Goal: Find specific page/section: Locate a particular part of the current website

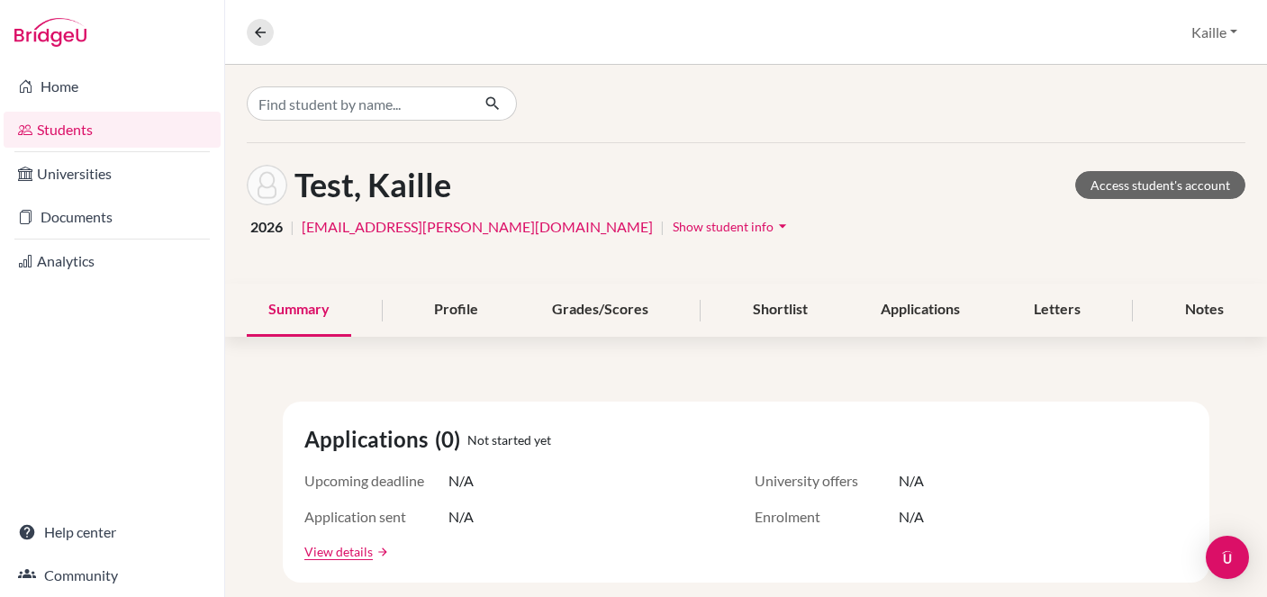
click at [94, 127] on link "Students" at bounding box center [112, 130] width 217 height 36
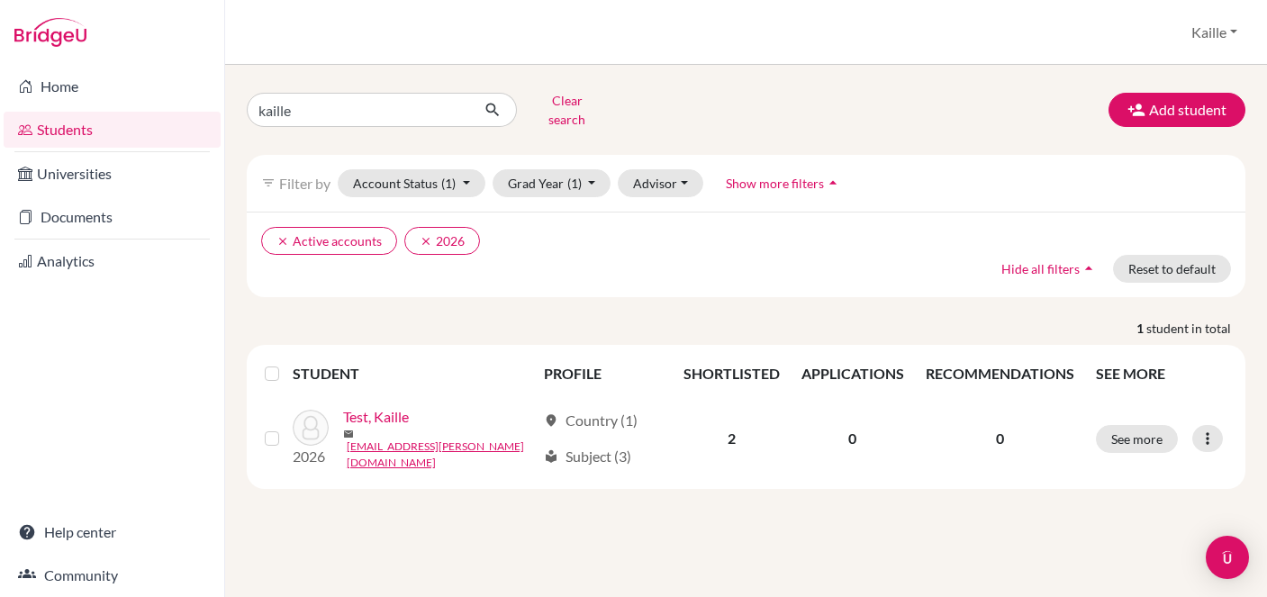
click at [87, 128] on link "Students" at bounding box center [112, 130] width 217 height 36
click at [556, 104] on button "Clear search" at bounding box center [567, 109] width 100 height 47
click at [469, 105] on button "submit" at bounding box center [493, 110] width 48 height 34
click at [417, 112] on input "kaille" at bounding box center [358, 110] width 223 height 34
click at [452, 108] on input "kaille" at bounding box center [358, 110] width 223 height 34
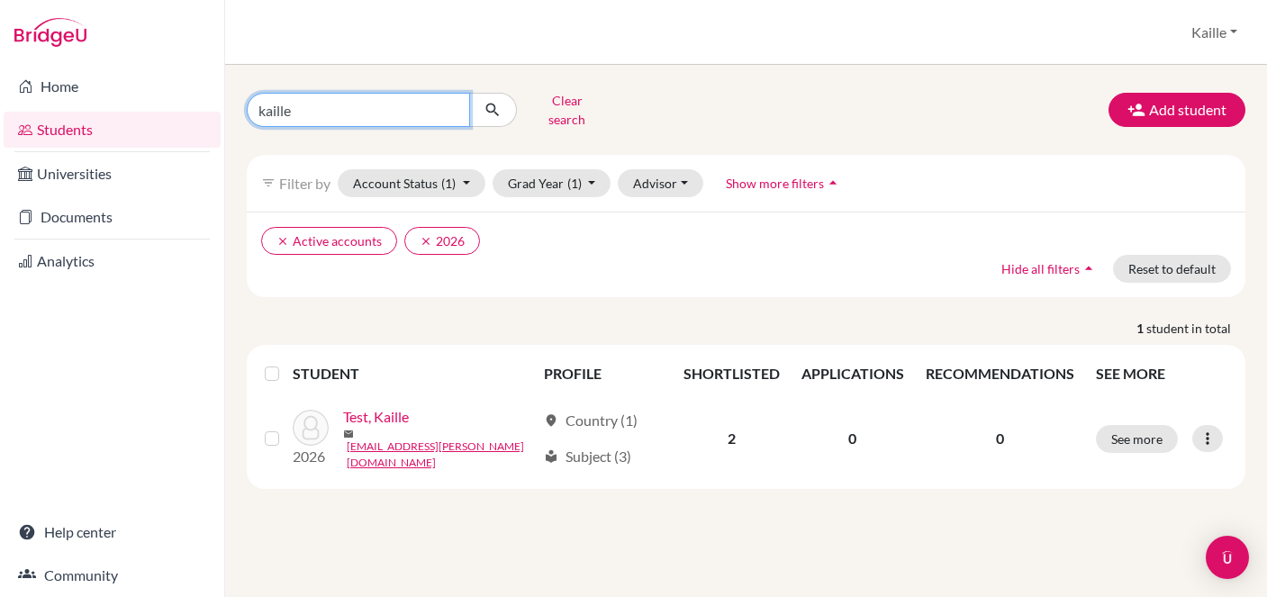
click at [451, 103] on input "kaille" at bounding box center [358, 110] width 223 height 34
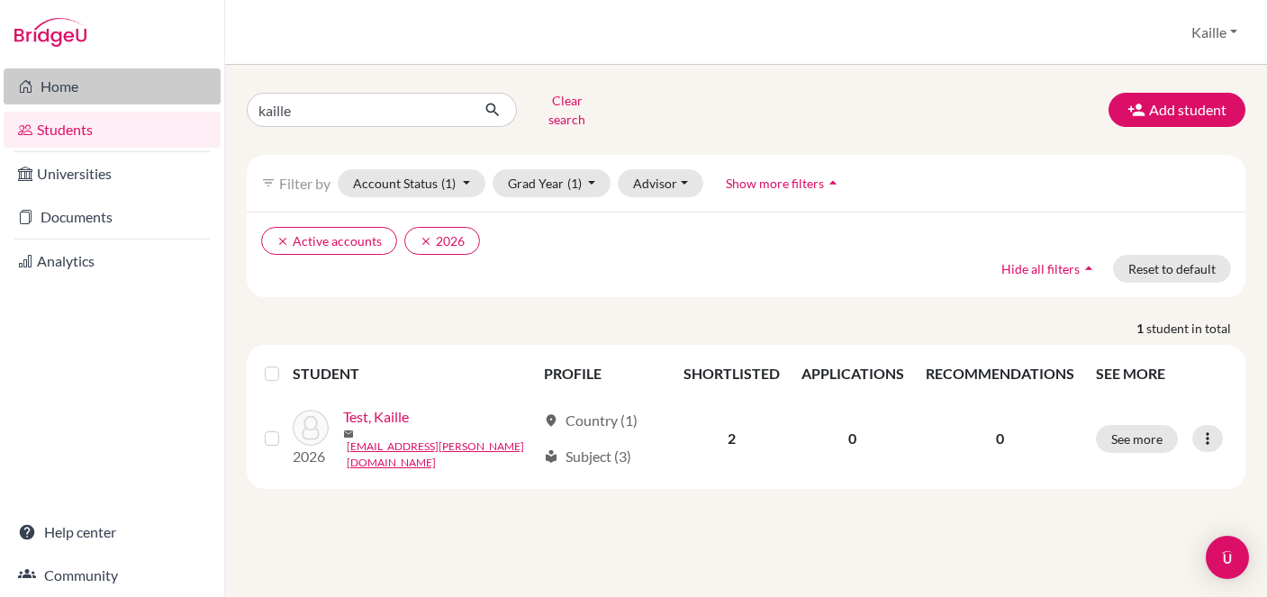
click at [56, 72] on link "Home" at bounding box center [112, 86] width 217 height 36
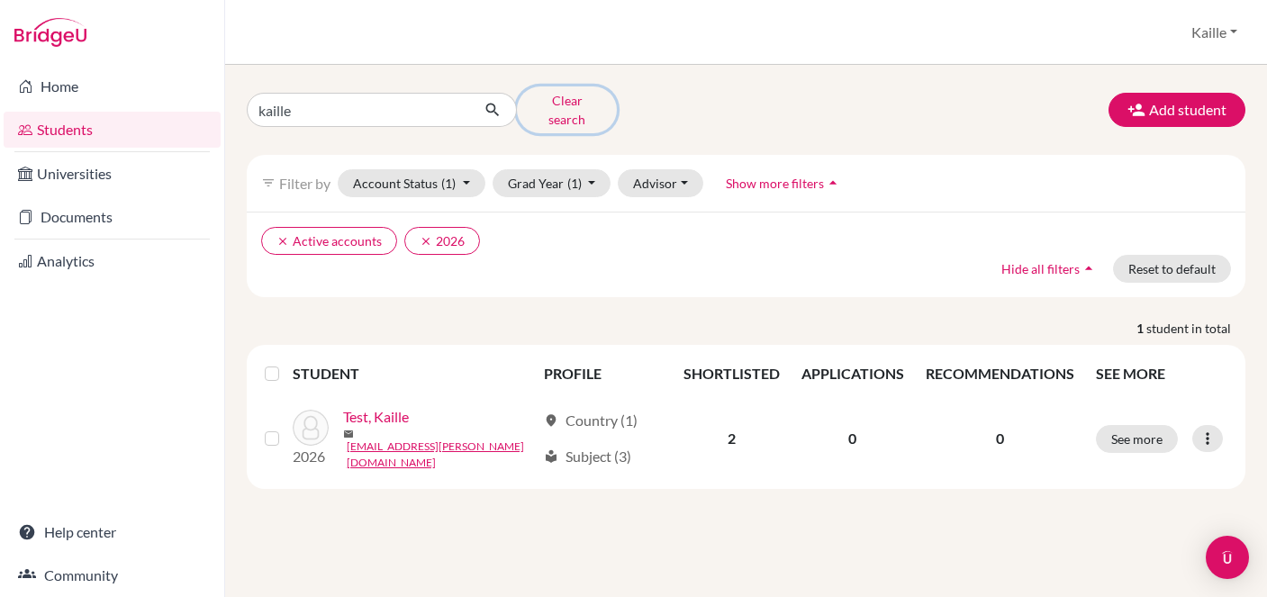
click at [574, 107] on button "Clear search" at bounding box center [567, 109] width 100 height 47
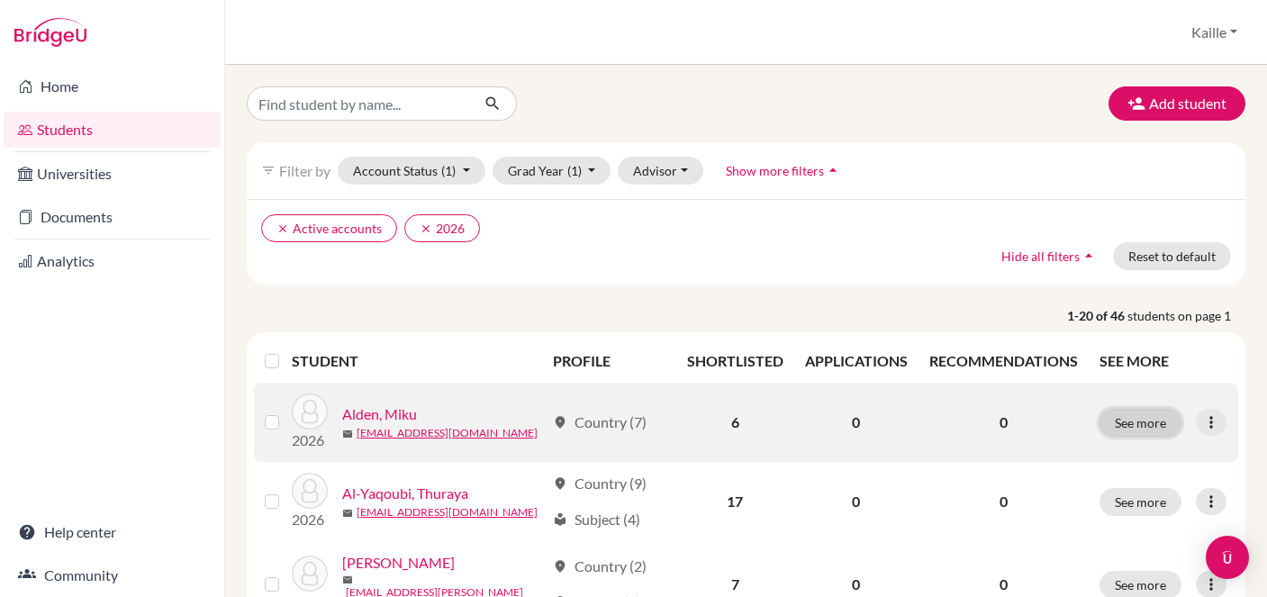
click at [1137, 420] on button "See more" at bounding box center [1141, 423] width 82 height 28
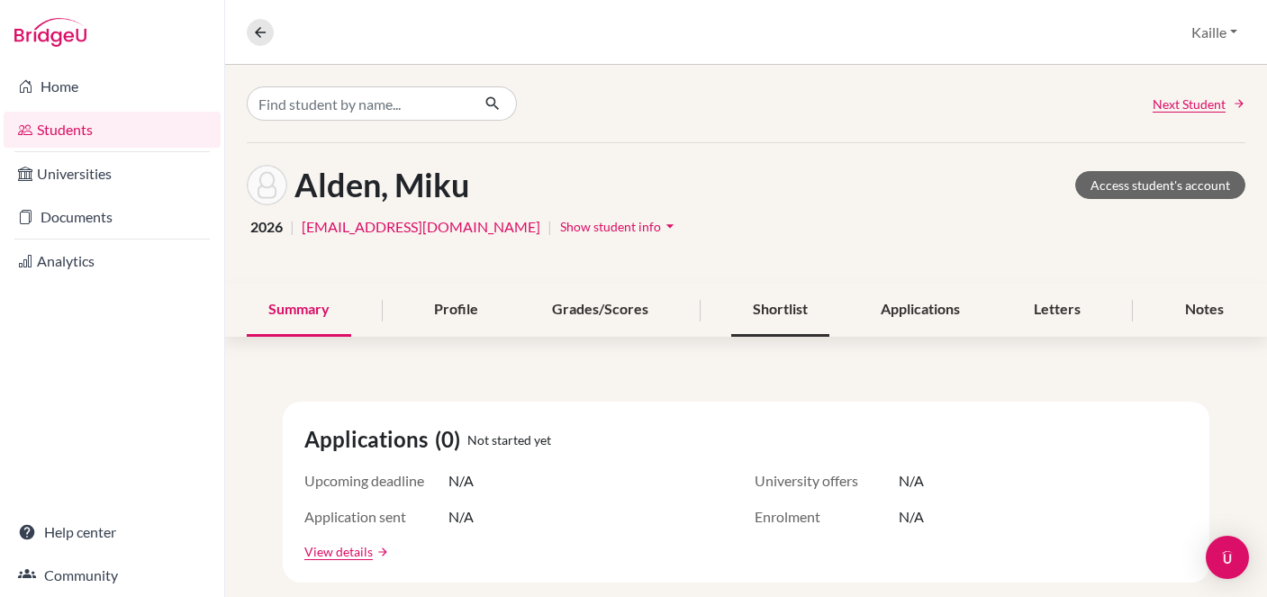
click at [787, 318] on div "Shortlist" at bounding box center [780, 310] width 98 height 53
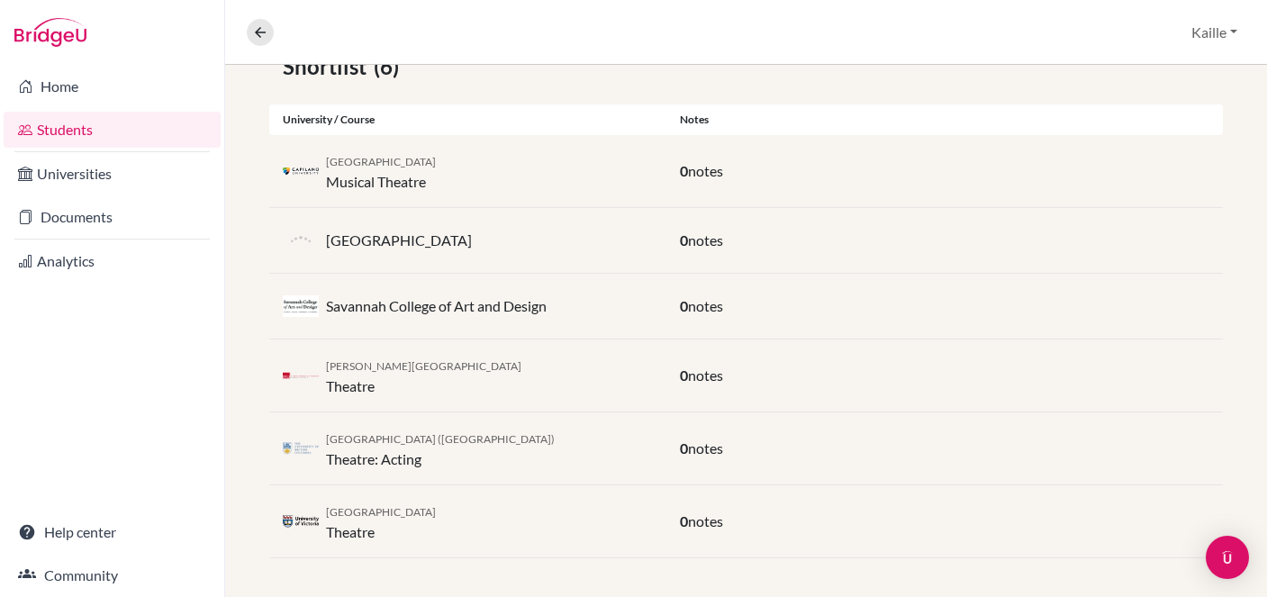
scroll to position [356, 0]
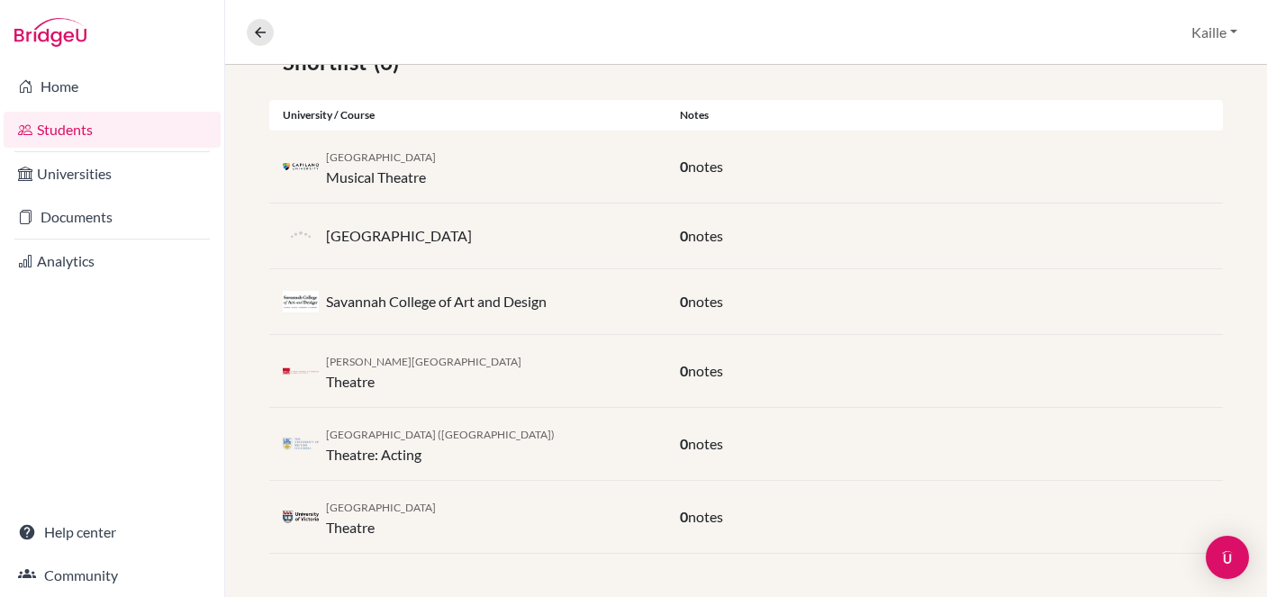
click at [482, 513] on div "[GEOGRAPHIC_DATA]" at bounding box center [467, 516] width 397 height 43
